Goal: Information Seeking & Learning: Learn about a topic

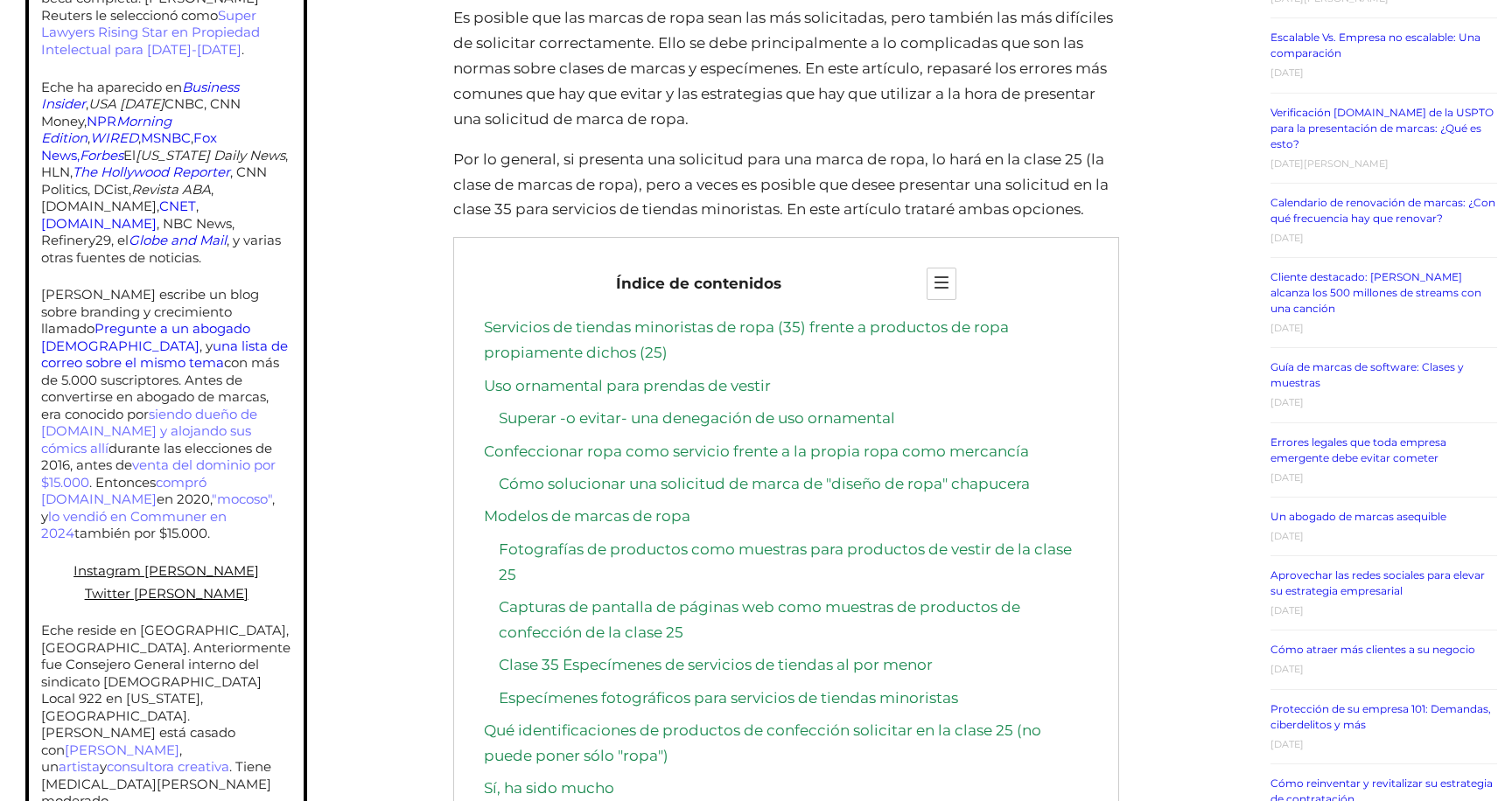
scroll to position [928, 0]
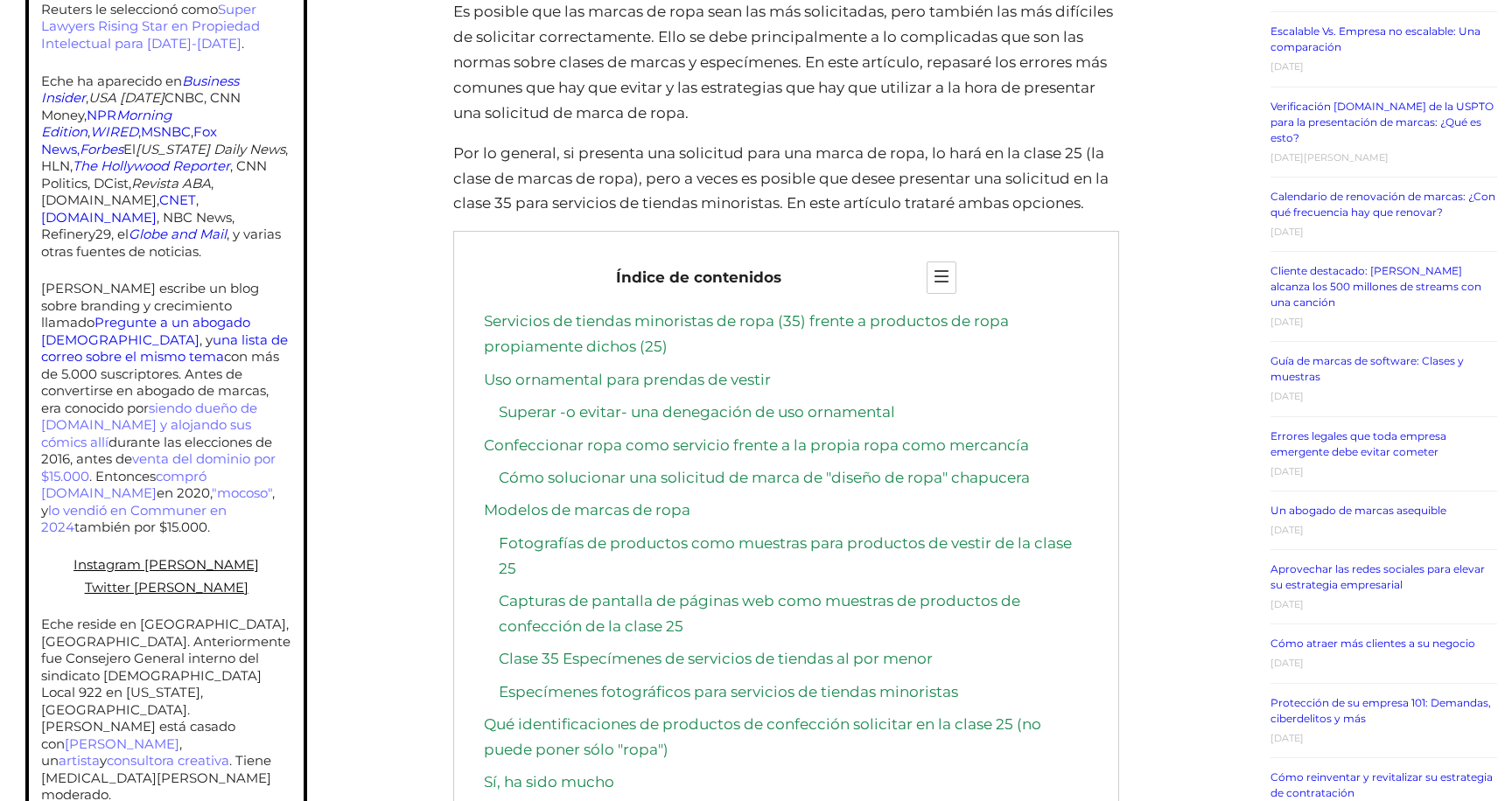
click at [803, 316] on link "Servicios de tiendas minoristas de ropa (35) frente a productos de ropa propiam…" at bounding box center [747, 333] width 525 height 43
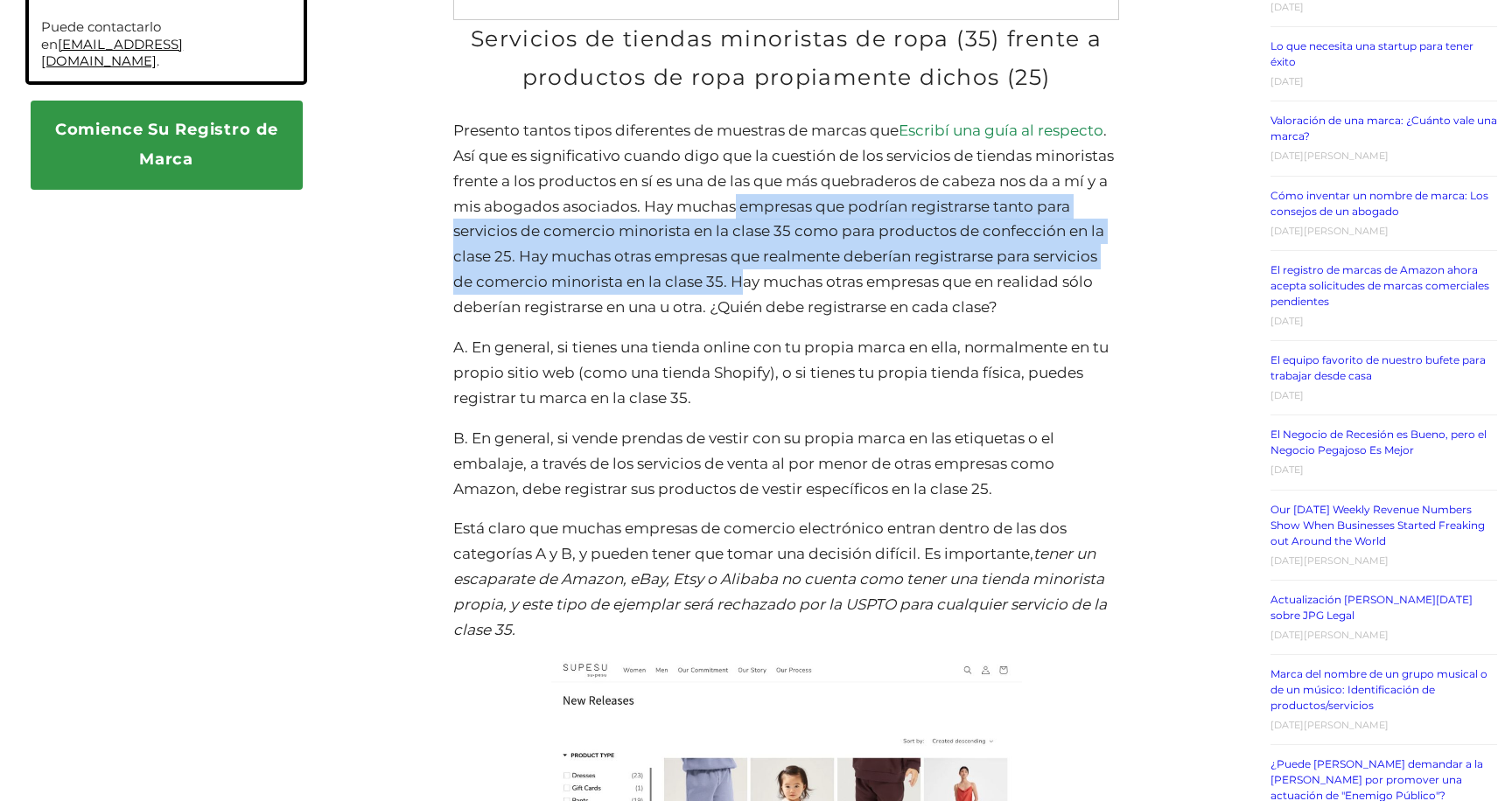
drag, startPoint x: 835, startPoint y: 182, endPoint x: 736, endPoint y: 261, distance: 126.7
click at [736, 261] on p "Presento tantos tipos diferentes de muestras de marcas que Escribí una guía al …" at bounding box center [786, 219] width 665 height 202
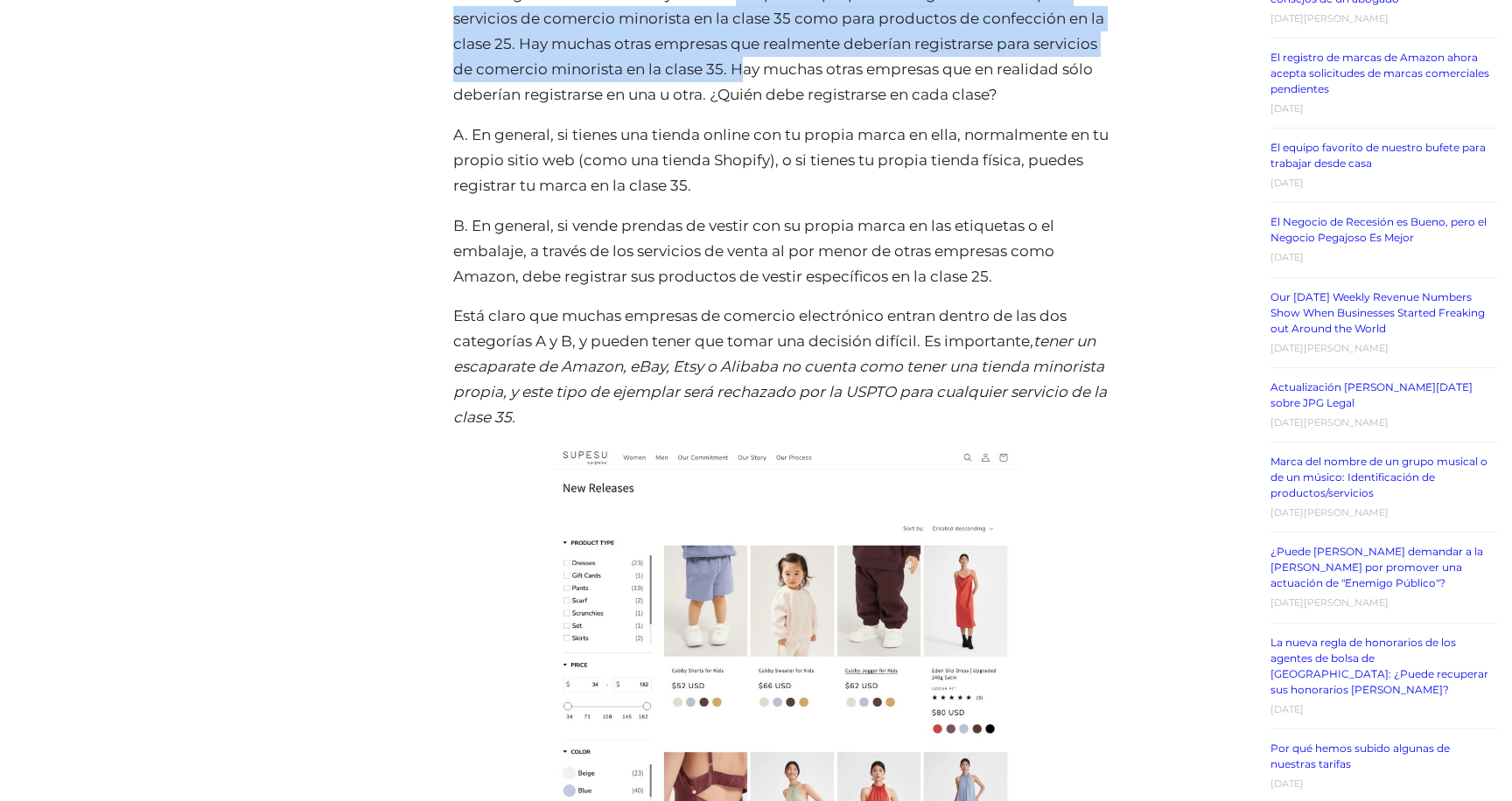
scroll to position [1973, 0]
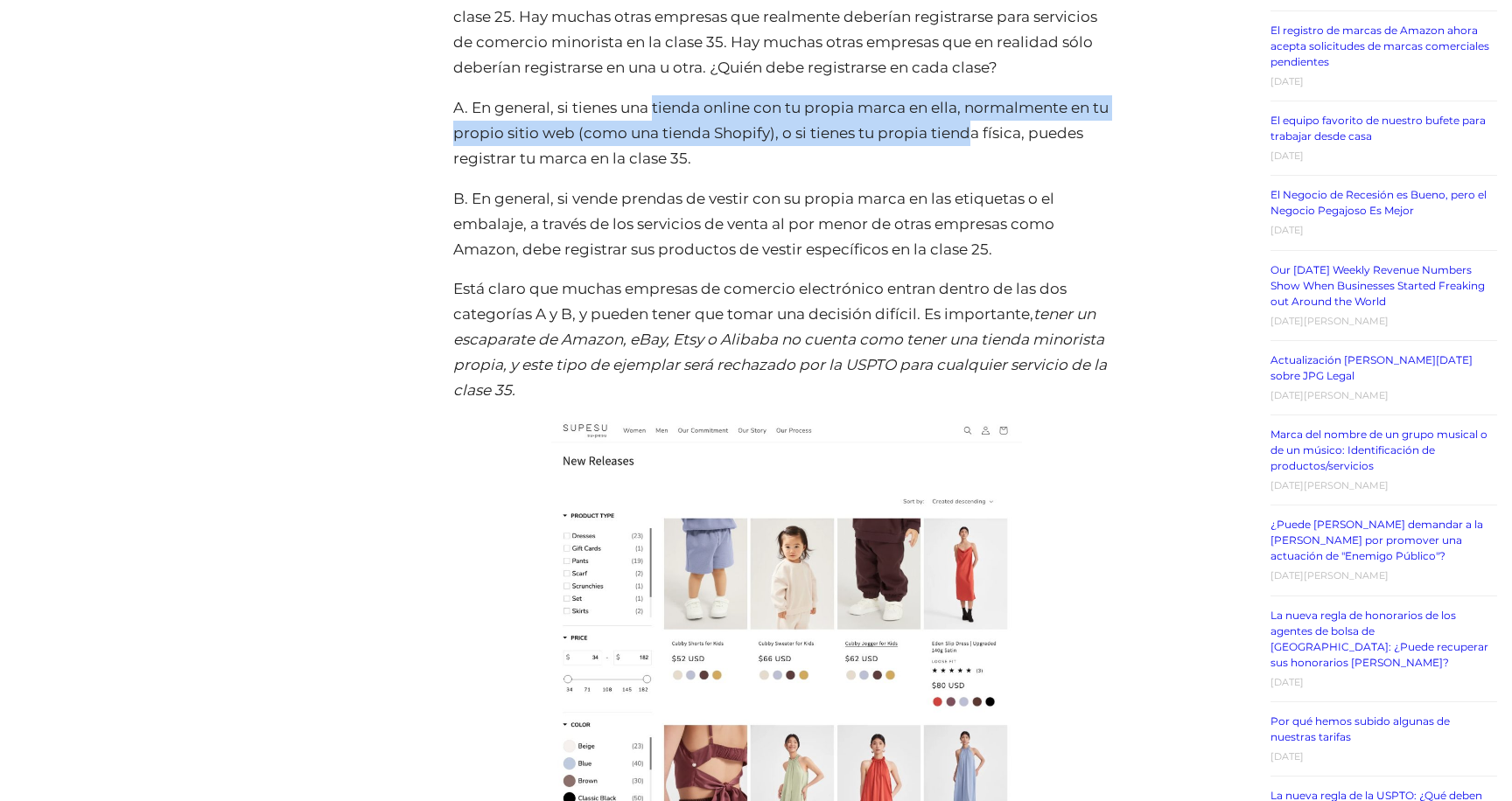
drag, startPoint x: 659, startPoint y: 82, endPoint x: 940, endPoint y: 126, distance: 284.4
click at [972, 95] on p "A. En general, si tienes una tienda online con tu propia marca en ella, normalm…" at bounding box center [786, 133] width 665 height 76
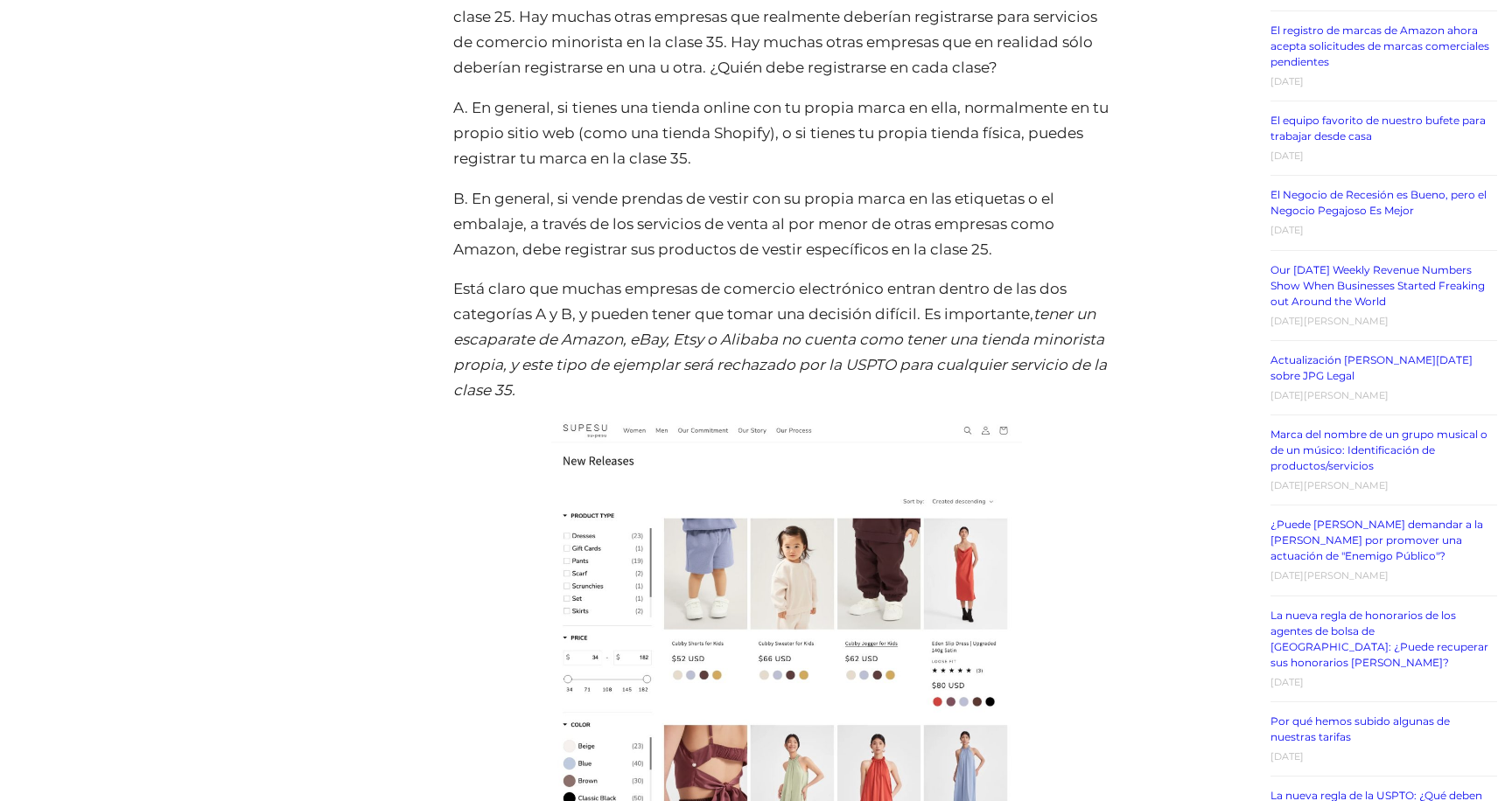
click at [1019, 113] on p "A. En general, si tienes una tienda online con tu propia marca en ella, normalm…" at bounding box center [786, 133] width 665 height 76
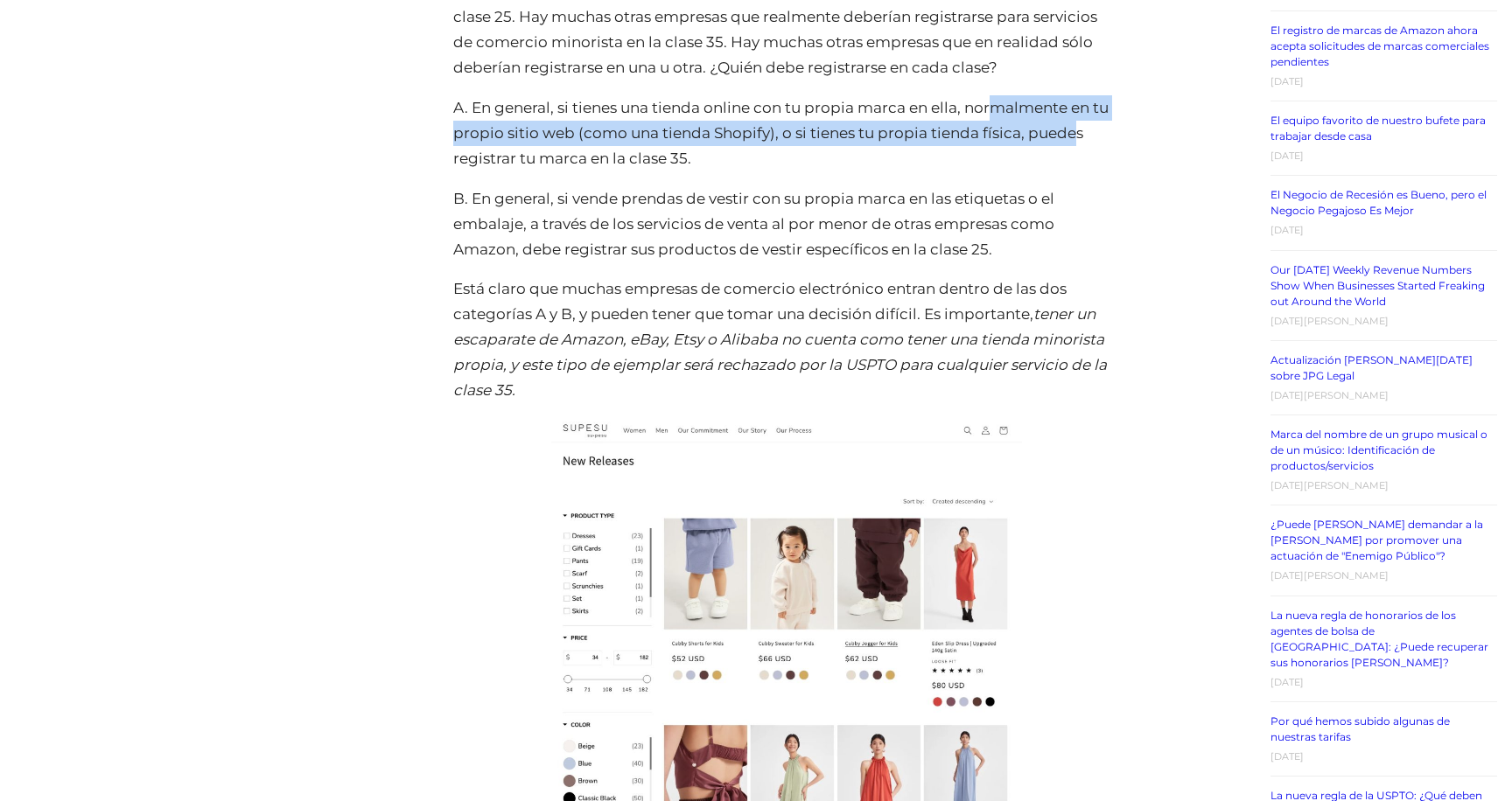
drag, startPoint x: 1045, startPoint y: 78, endPoint x: 896, endPoint y: 111, distance: 152.6
click at [1075, 97] on p "A. En general, si tienes una tienda online con tu propia marca en ella, normalm…" at bounding box center [786, 133] width 665 height 76
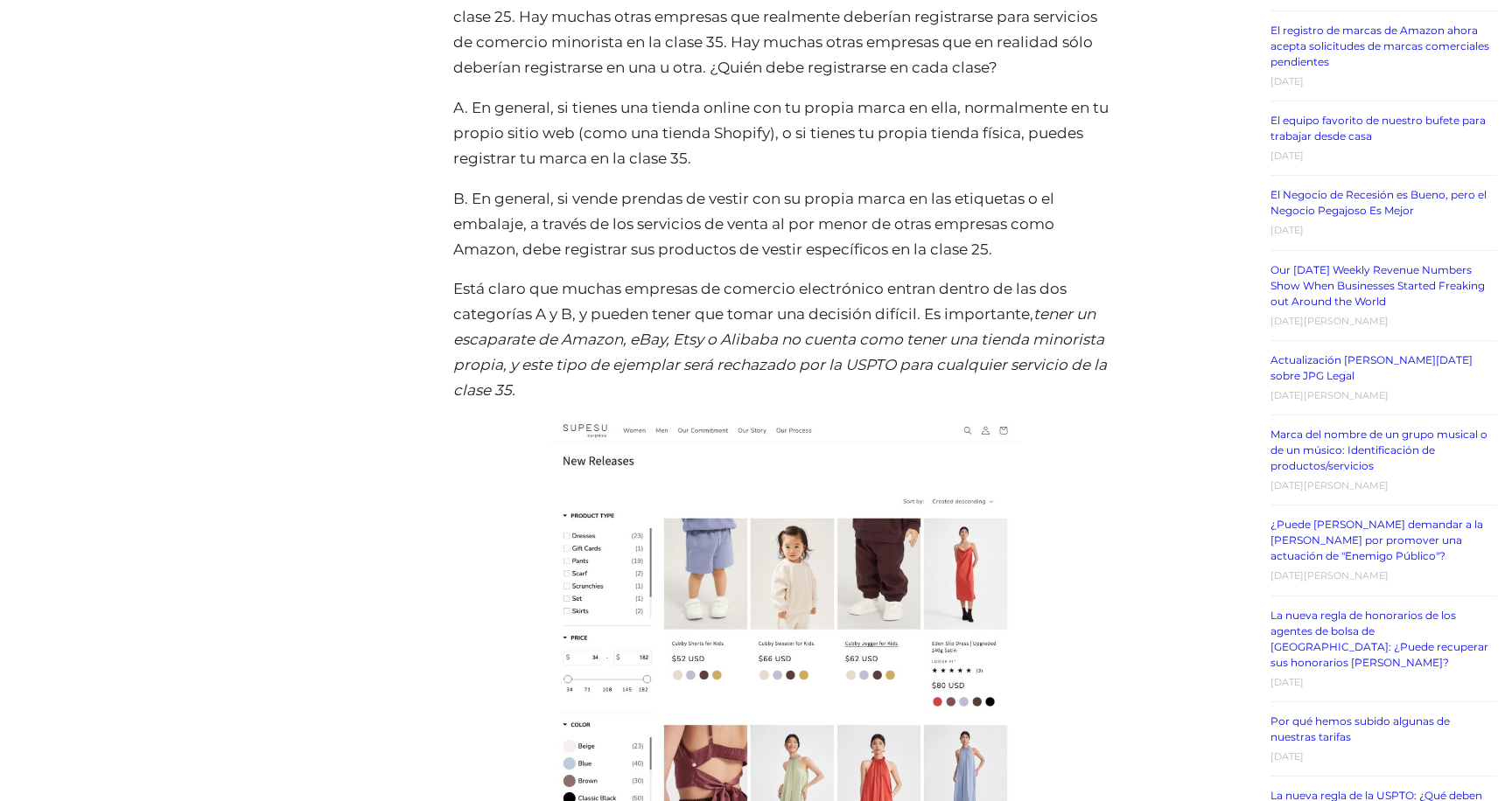
click at [794, 126] on p "A. En general, si tienes una tienda online con tu propia marca en ella, normalm…" at bounding box center [786, 133] width 665 height 76
drag, startPoint x: 849, startPoint y: 100, endPoint x: 928, endPoint y: 127, distance: 83.5
click at [928, 127] on p "A. En general, si tienes una tienda online con tu propia marca en ella, normalm…" at bounding box center [786, 133] width 665 height 76
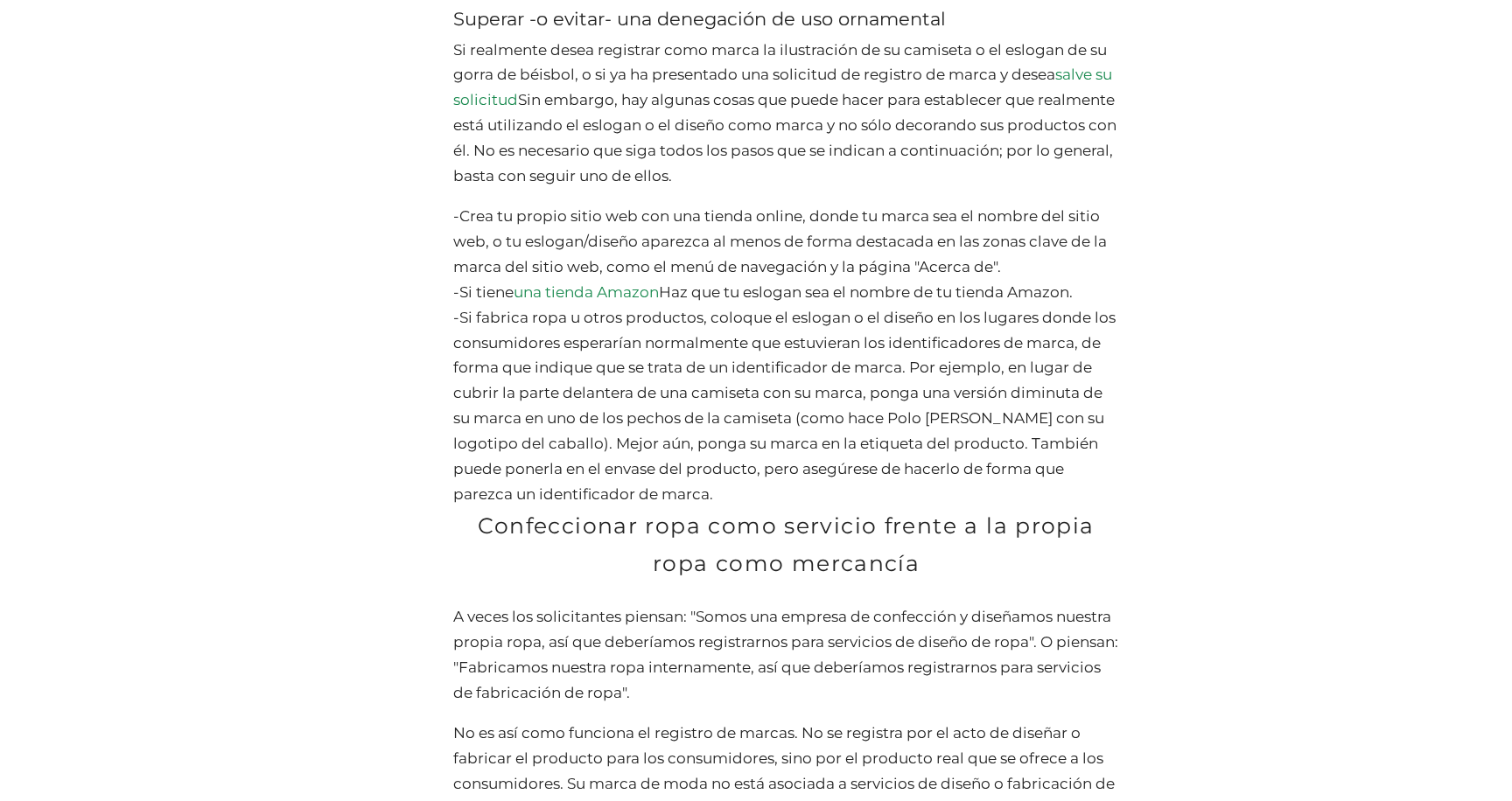
scroll to position [5330, 0]
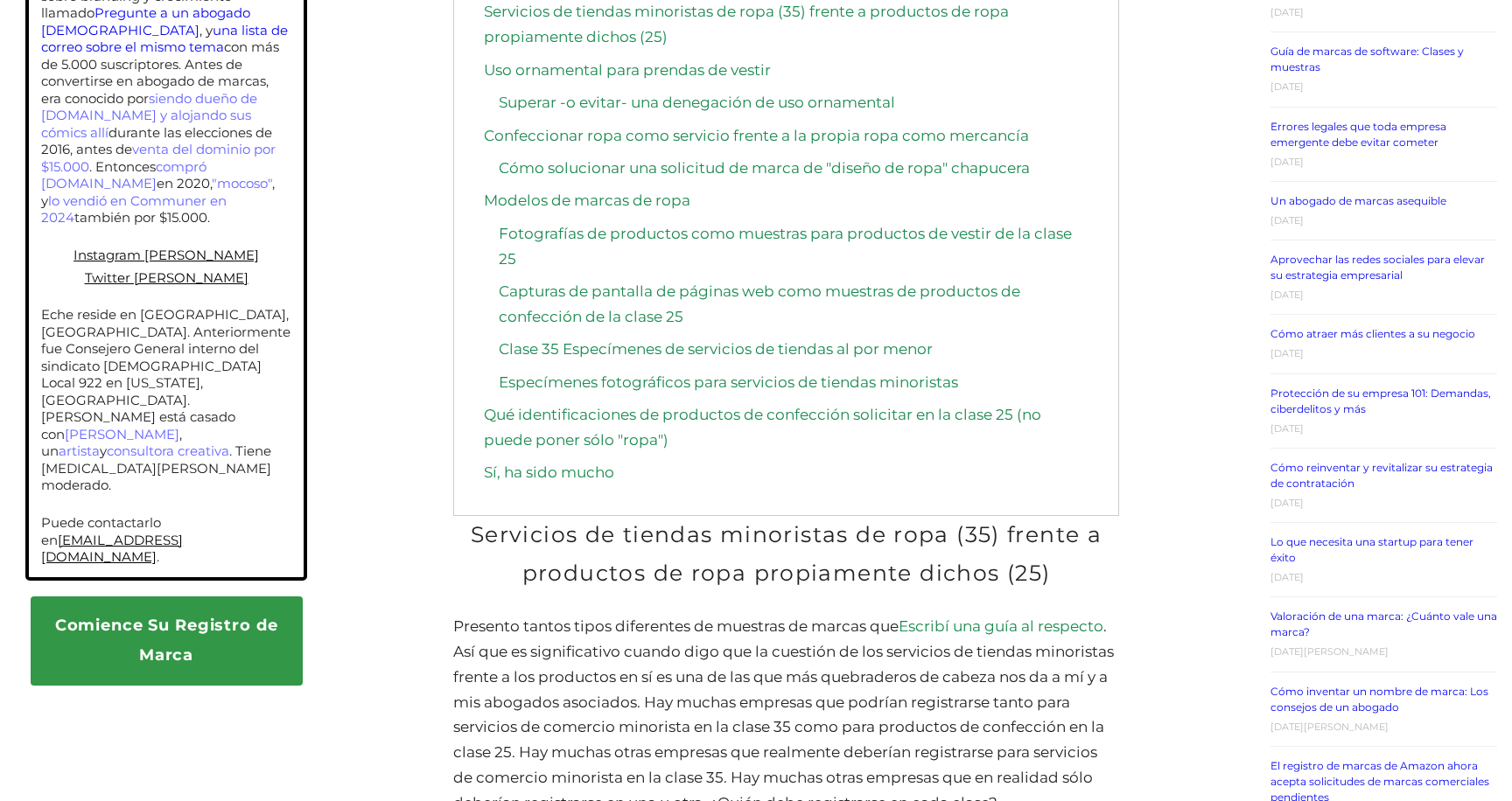
scroll to position [1249, 0]
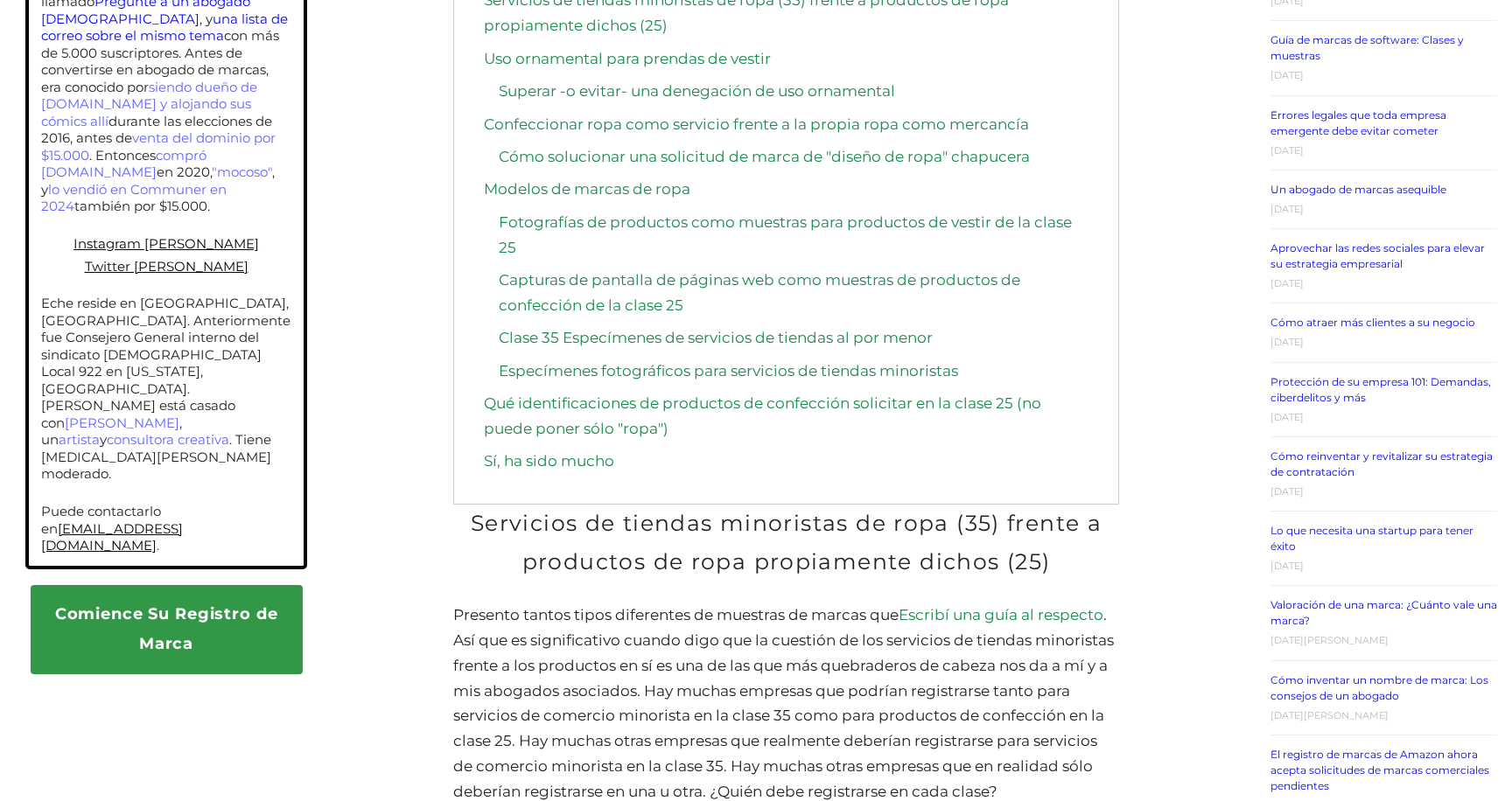
click at [792, 329] on link "Clase 35 Especímenes de servicios de tiendas al por menor" at bounding box center [716, 337] width 434 height 17
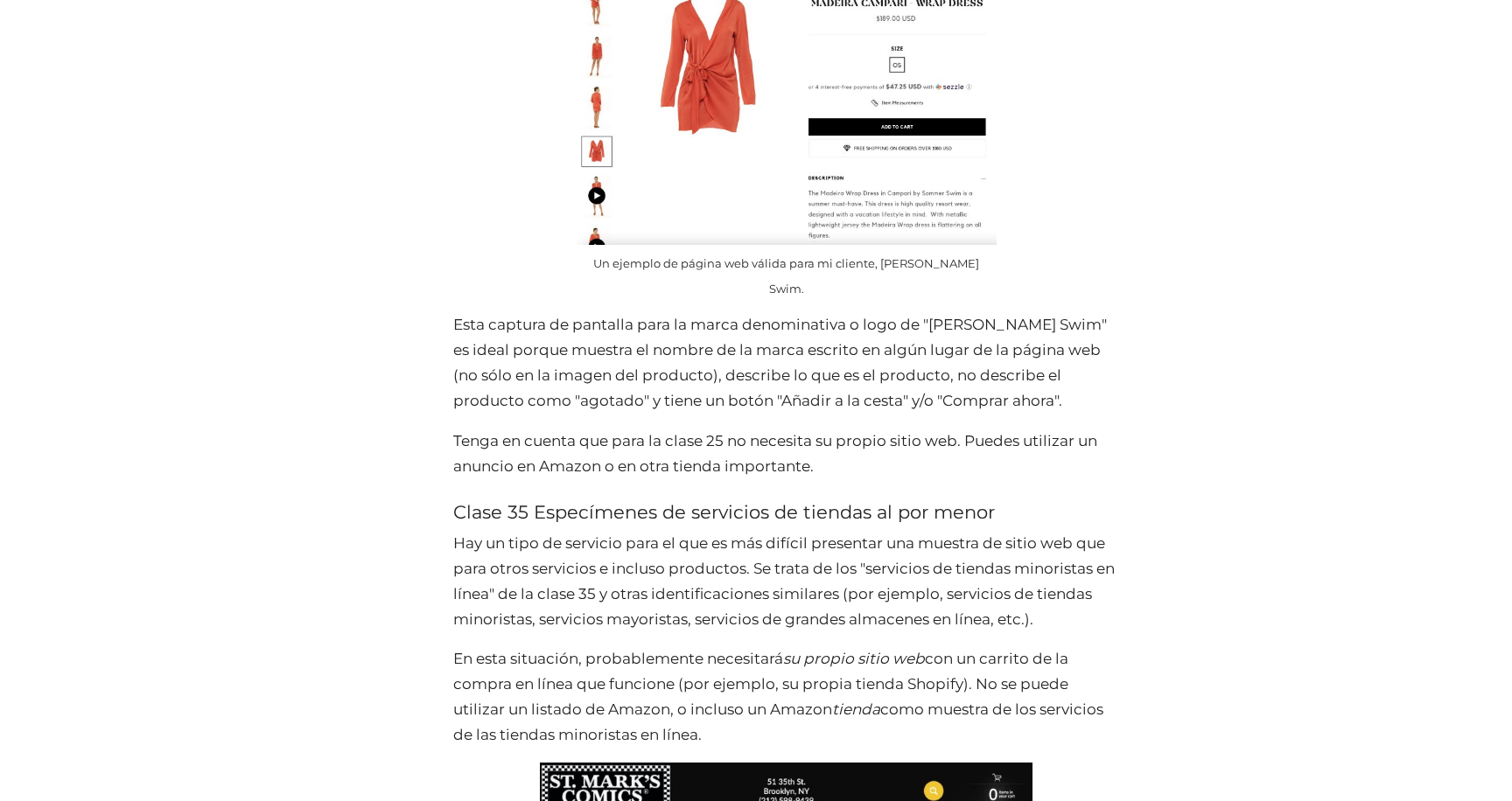
scroll to position [10041, 0]
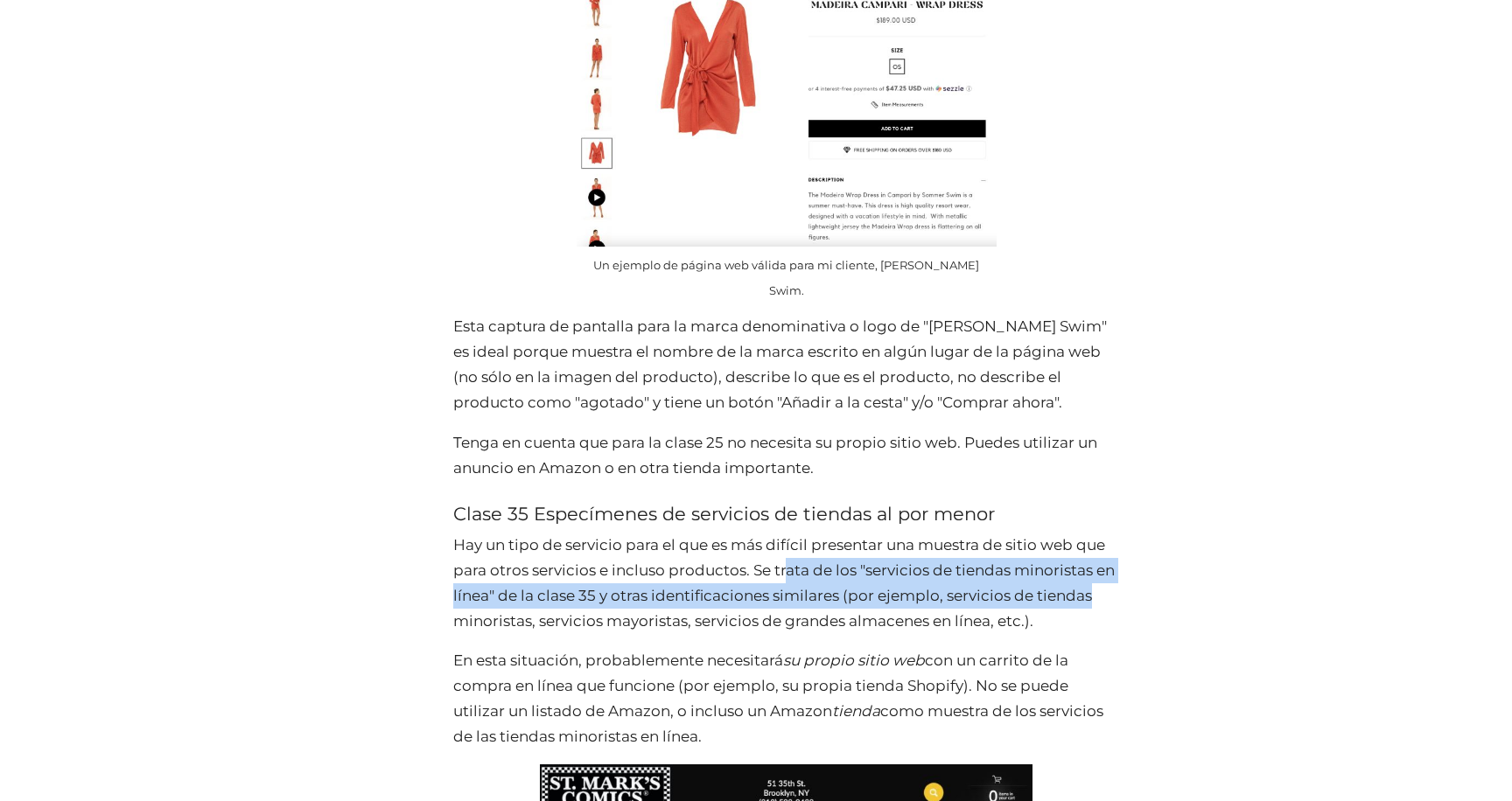
drag, startPoint x: 795, startPoint y: 352, endPoint x: 1091, endPoint y: 361, distance: 296.1
click at [1091, 533] on p "Hay un tipo de servicio para el que es más difícil presentar una muestra de sit…" at bounding box center [786, 583] width 665 height 101
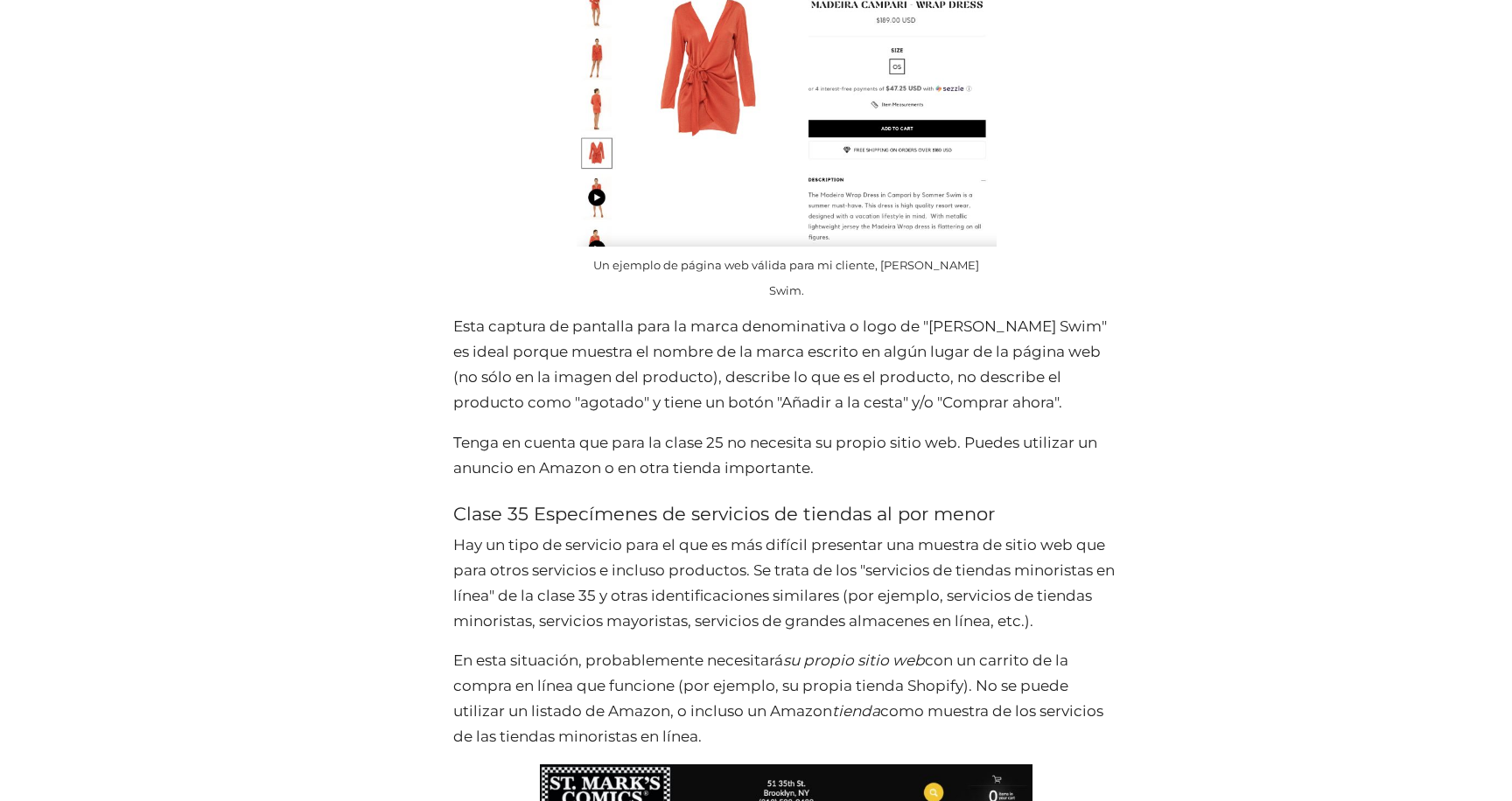
click at [563, 533] on p "Hay un tipo de servicio para el que es más difícil presentar una muestra de sit…" at bounding box center [786, 583] width 665 height 101
drag, startPoint x: 594, startPoint y: 374, endPoint x: 1064, endPoint y: 403, distance: 470.9
click at [1072, 533] on p "Hay un tipo de servicio para el que es más difícil presentar una muestra de sit…" at bounding box center [786, 583] width 665 height 101
drag, startPoint x: 643, startPoint y: 437, endPoint x: 1090, endPoint y: 439, distance: 447.0
click at [1085, 648] on p "En esta situación, probablemente necesitará su propio sitio web con un carrito …" at bounding box center [786, 699] width 665 height 101
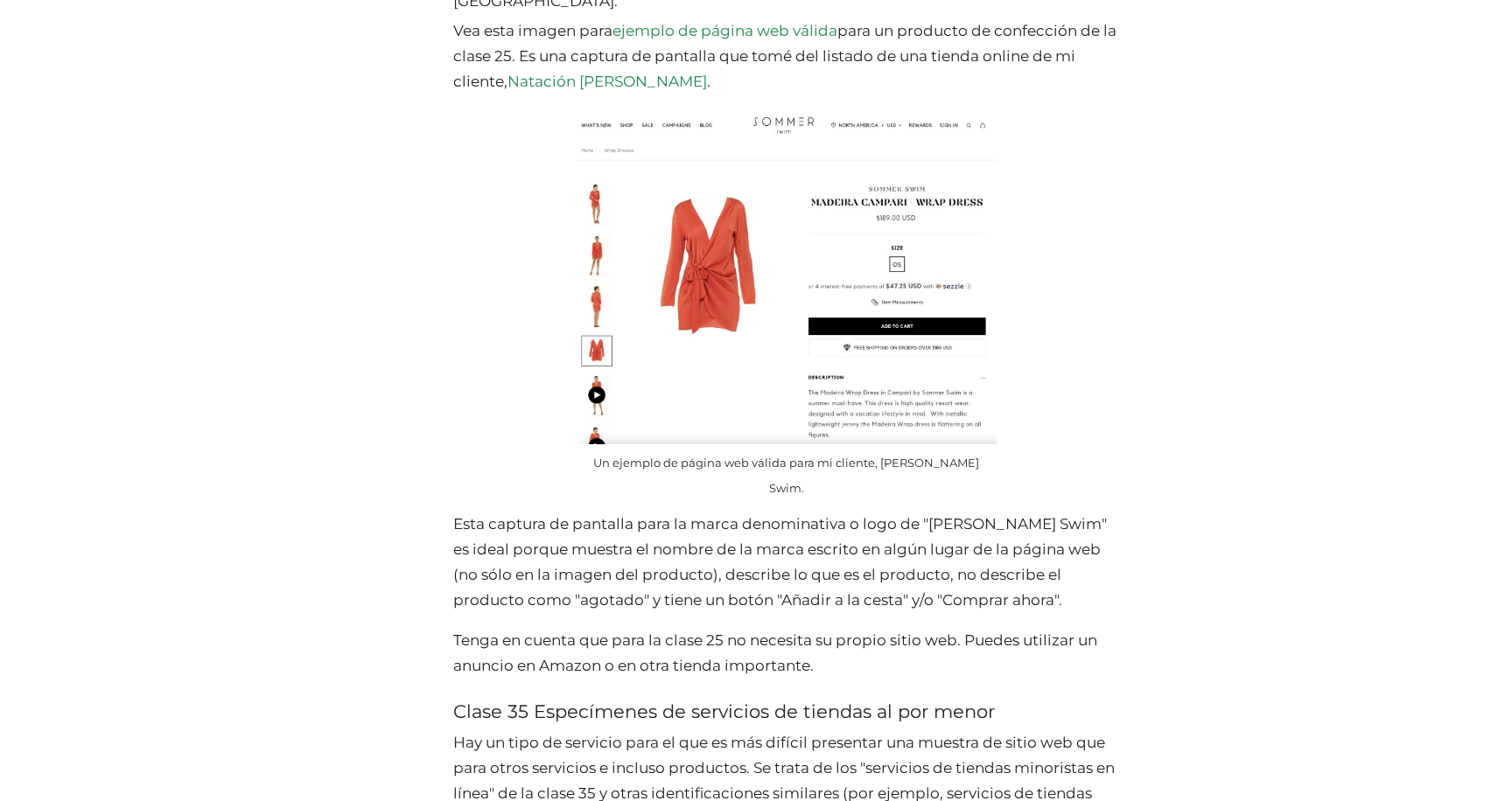
scroll to position [9818, 0]
